Goal: Task Accomplishment & Management: Manage account settings

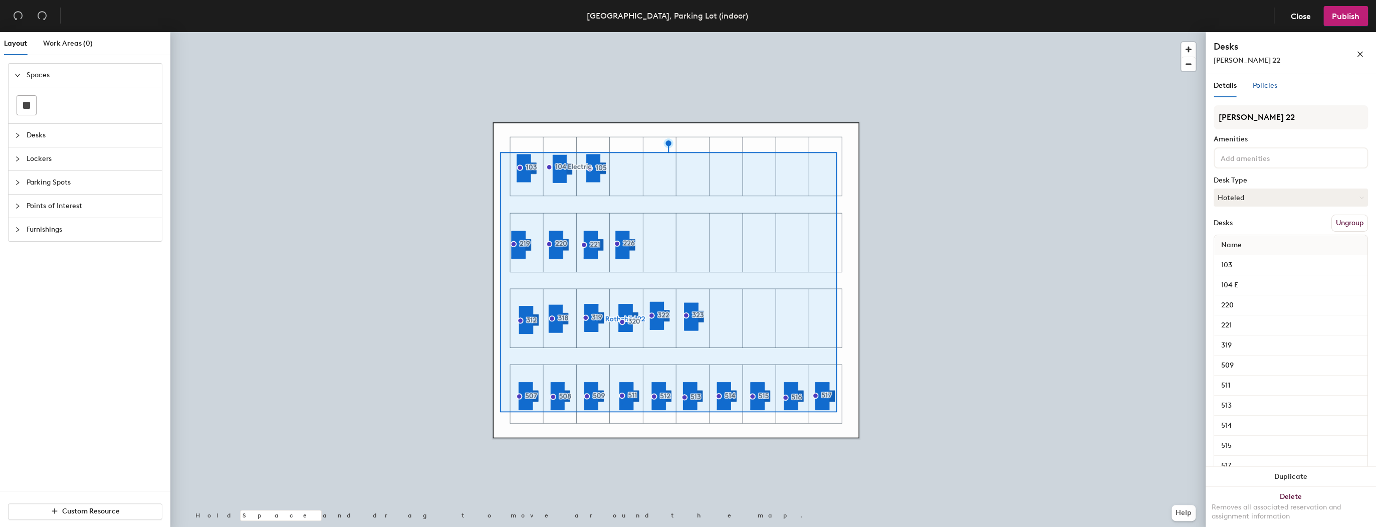
click at [1261, 88] on span "Policies" at bounding box center [1265, 85] width 25 height 9
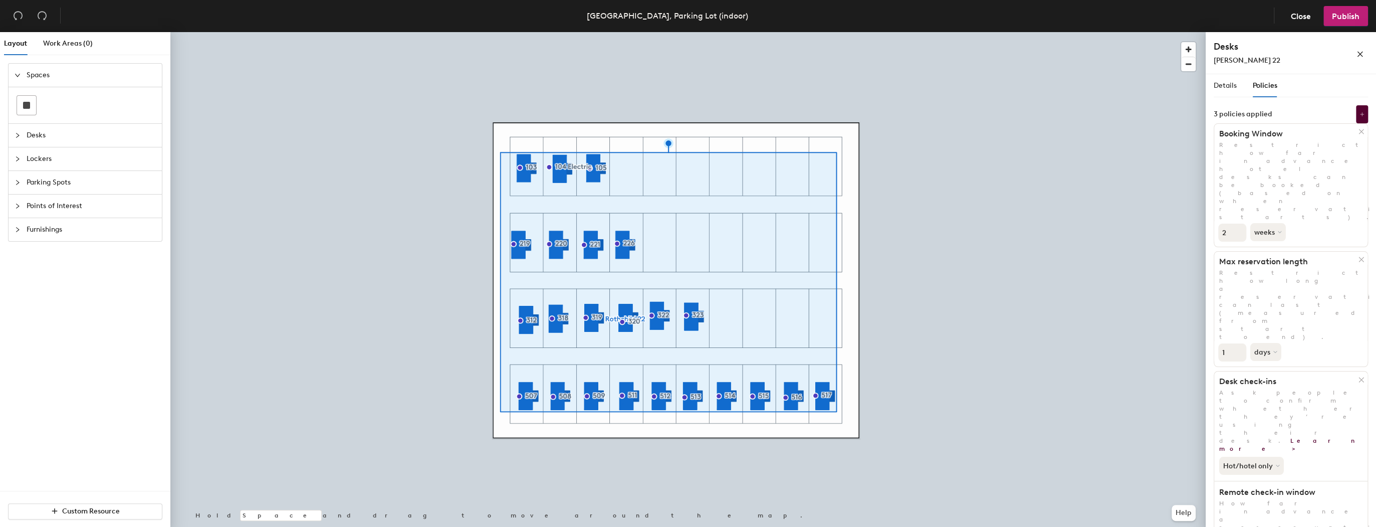
click at [1240, 223] on input "2" at bounding box center [1232, 232] width 28 height 18
type input "3"
click at [1240, 223] on input "3" at bounding box center [1232, 232] width 28 height 18
click at [1273, 223] on button "weeks" at bounding box center [1269, 232] width 38 height 18
click at [1267, 278] on div "days" at bounding box center [1270, 285] width 39 height 15
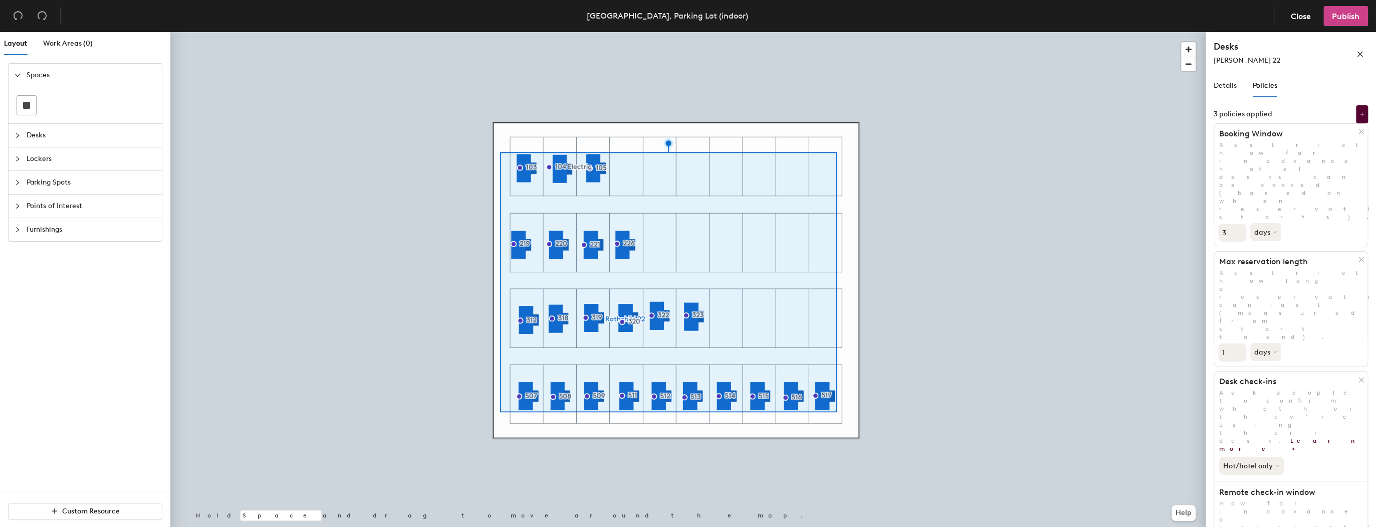
click at [1347, 19] on span "Publish" at bounding box center [1346, 17] width 28 height 10
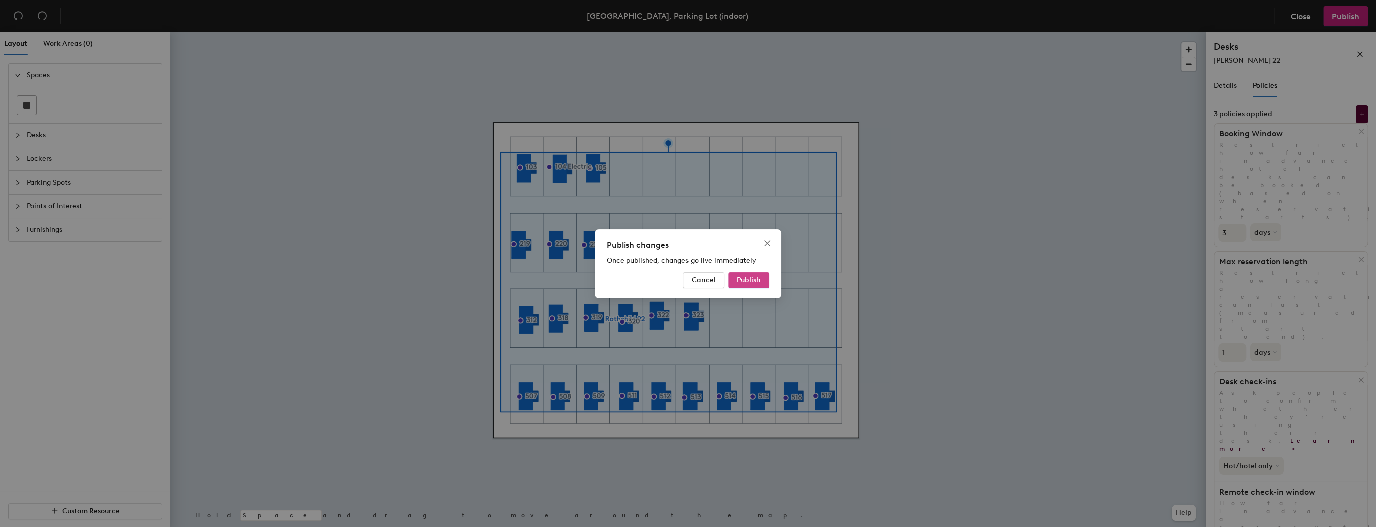
click at [749, 280] on span "Publish" at bounding box center [749, 280] width 24 height 9
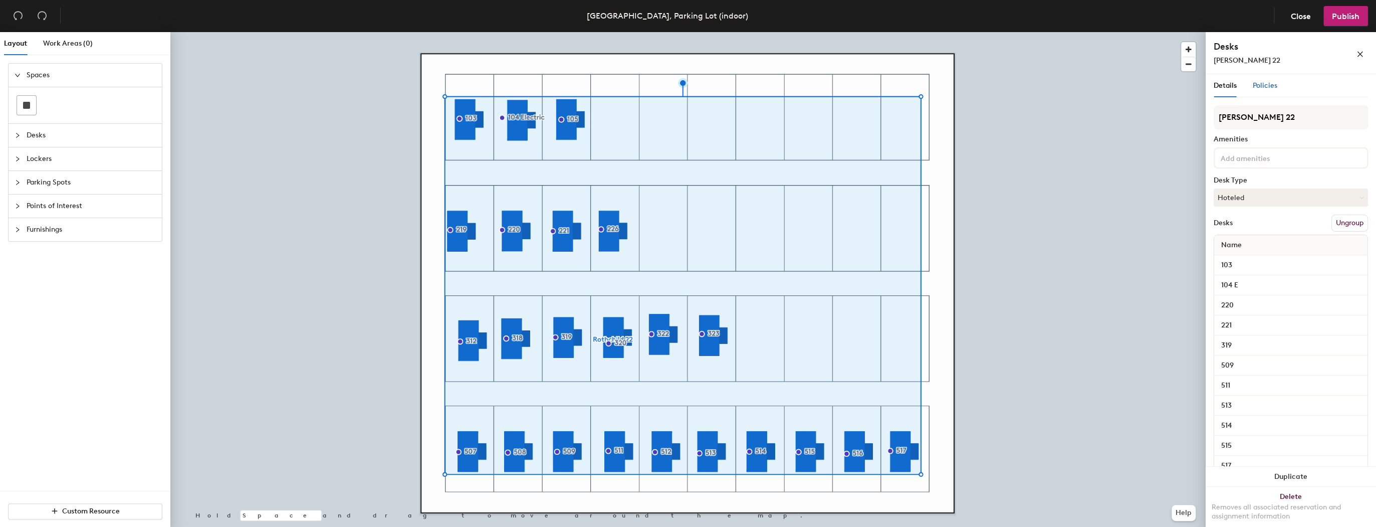
click at [1259, 90] on div "Policies" at bounding box center [1265, 85] width 25 height 11
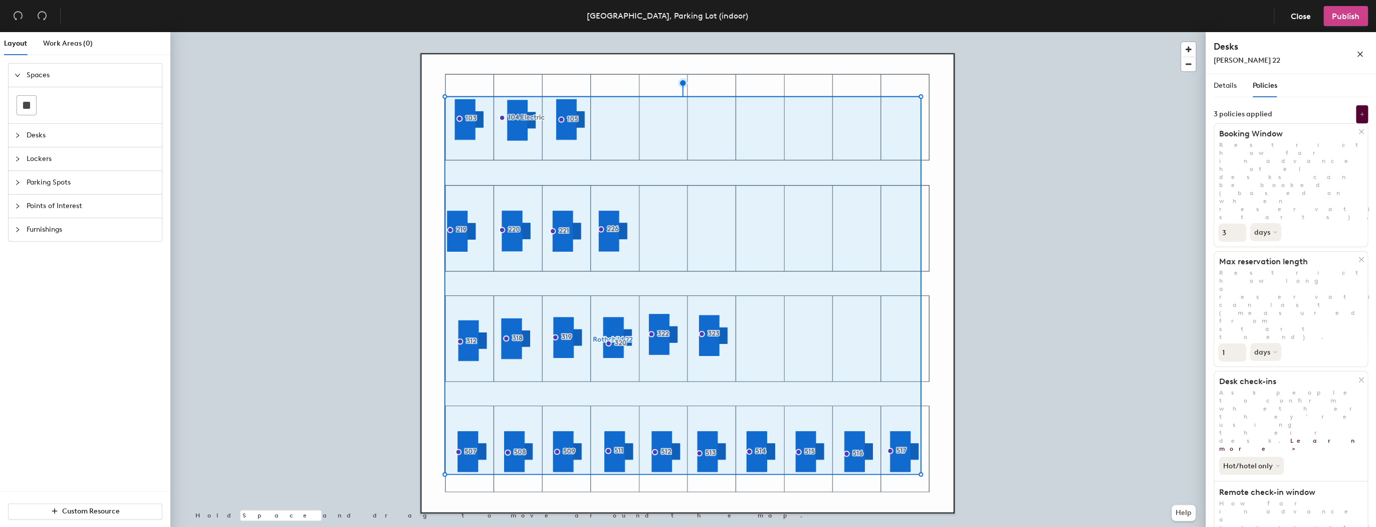
click at [1333, 18] on span "Publish" at bounding box center [1346, 17] width 28 height 10
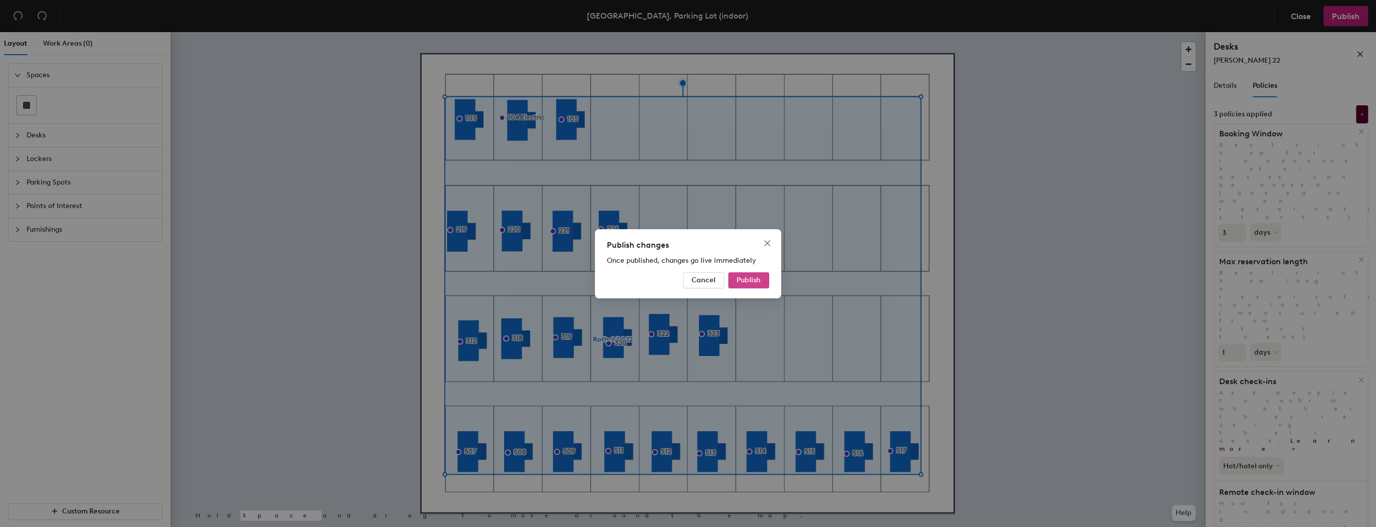
click at [754, 273] on button "Publish" at bounding box center [748, 280] width 41 height 16
